Goal: Book appointment/travel/reservation

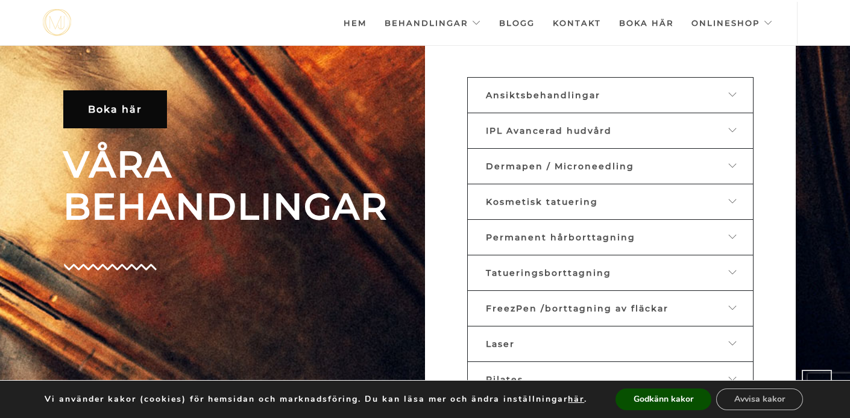
scroll to position [476, 0]
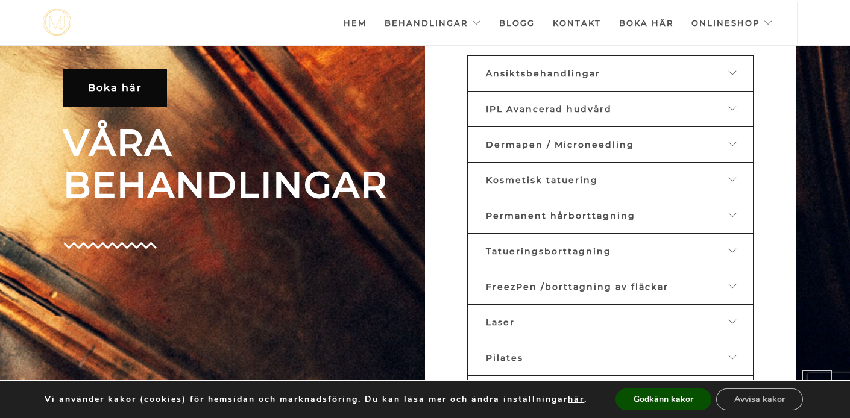
click at [517, 68] on span "Ansiktsbehandlingar" at bounding box center [543, 73] width 115 height 11
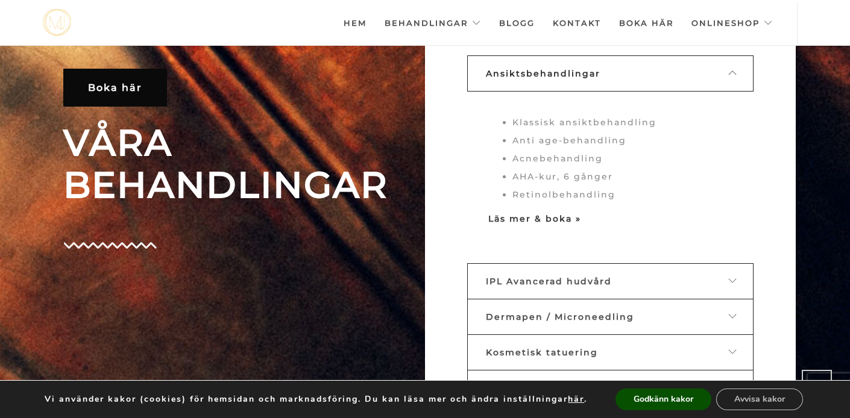
click at [503, 218] on strong "Läs mer & boka »" at bounding box center [534, 218] width 93 height 11
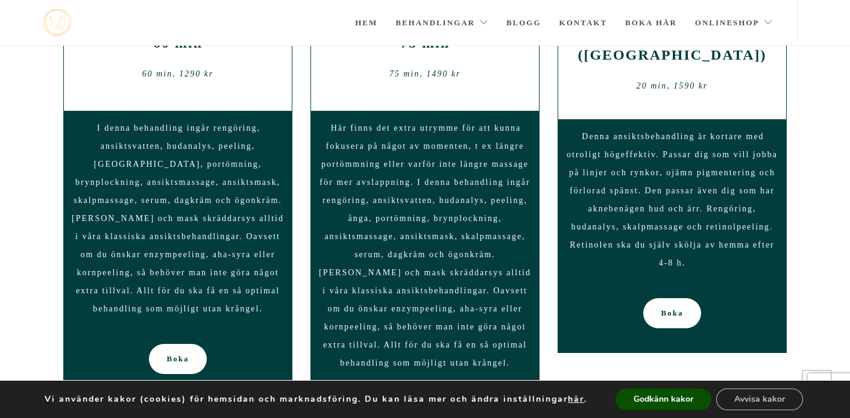
scroll to position [1045, 0]
